Goal: Transaction & Acquisition: Book appointment/travel/reservation

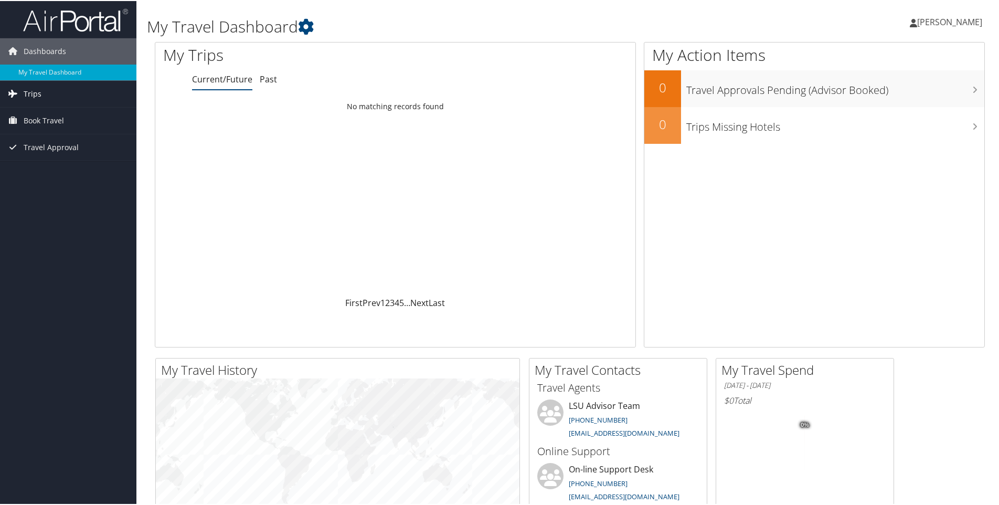
click at [49, 95] on link "Trips" at bounding box center [68, 93] width 136 height 26
click at [48, 116] on link "Current/Future Trips" at bounding box center [68, 114] width 136 height 16
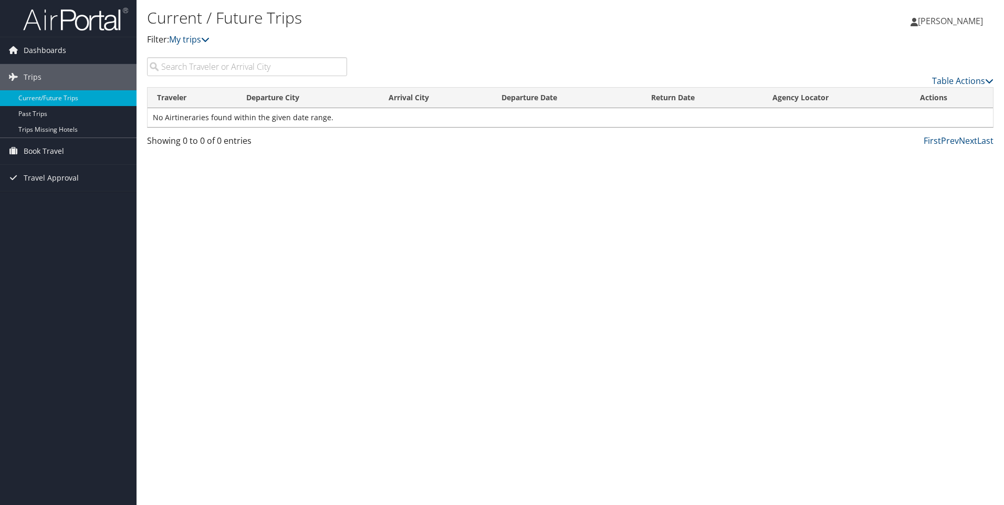
click at [213, 68] on input "search" at bounding box center [247, 66] width 200 height 19
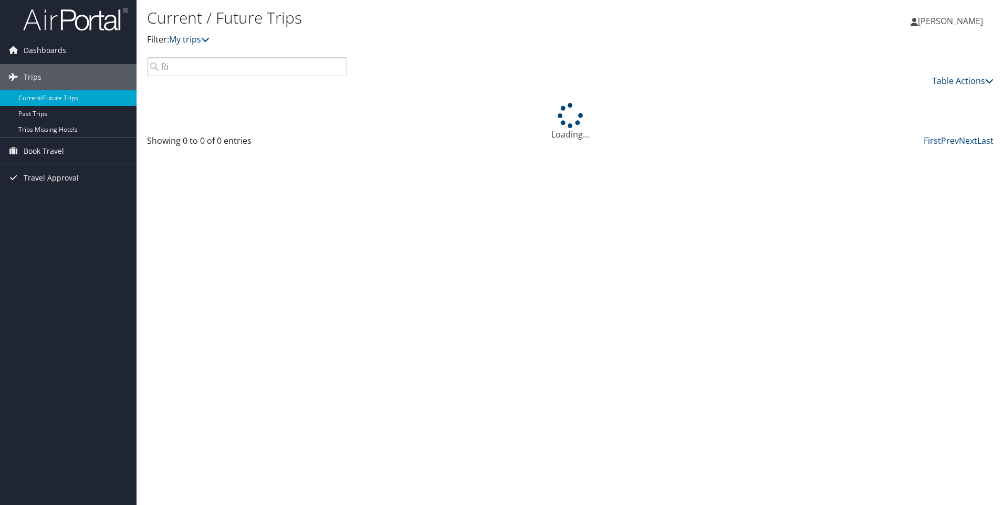
type input "R"
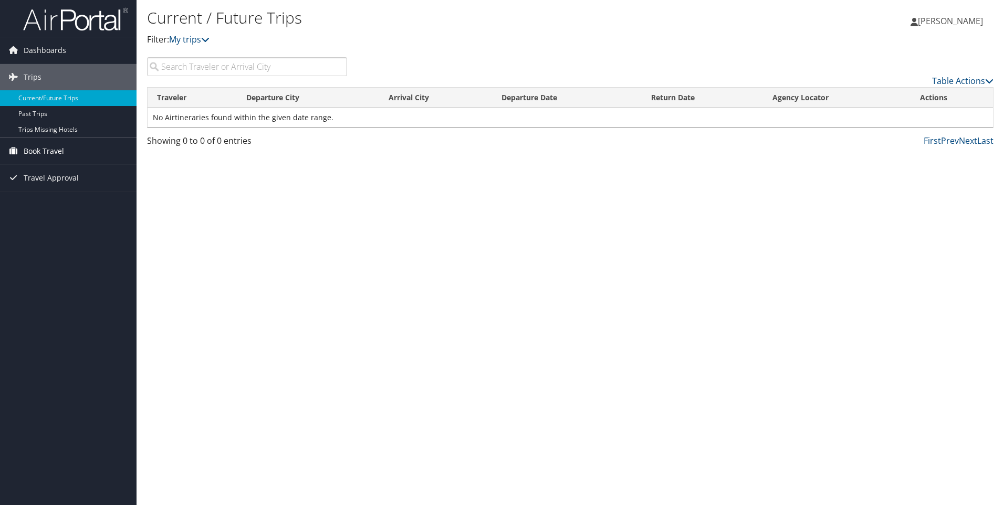
click at [65, 153] on link "Book Travel" at bounding box center [68, 151] width 136 height 26
click at [83, 191] on link "Book/Manage Online Trips" at bounding box center [68, 188] width 136 height 16
